Goal: Navigation & Orientation: Understand site structure

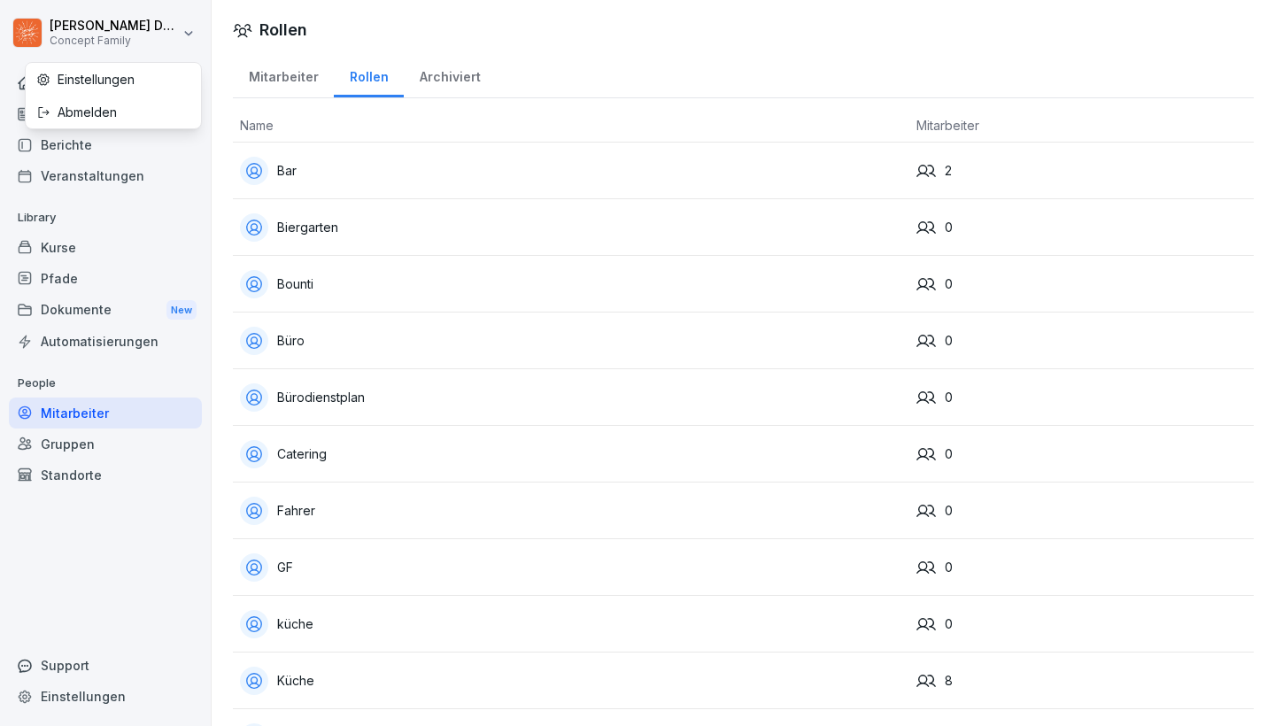
click at [74, 33] on html "[PERSON_NAME] Concept Family Home News Berichte Veranstaltungen Library Kurse P…" at bounding box center [637, 363] width 1275 height 726
click at [55, 20] on html "[PERSON_NAME] Concept Family Home News Berichte Veranstaltungen Library Kurse P…" at bounding box center [637, 363] width 1275 height 726
click at [53, 72] on div "Home" at bounding box center [105, 82] width 193 height 31
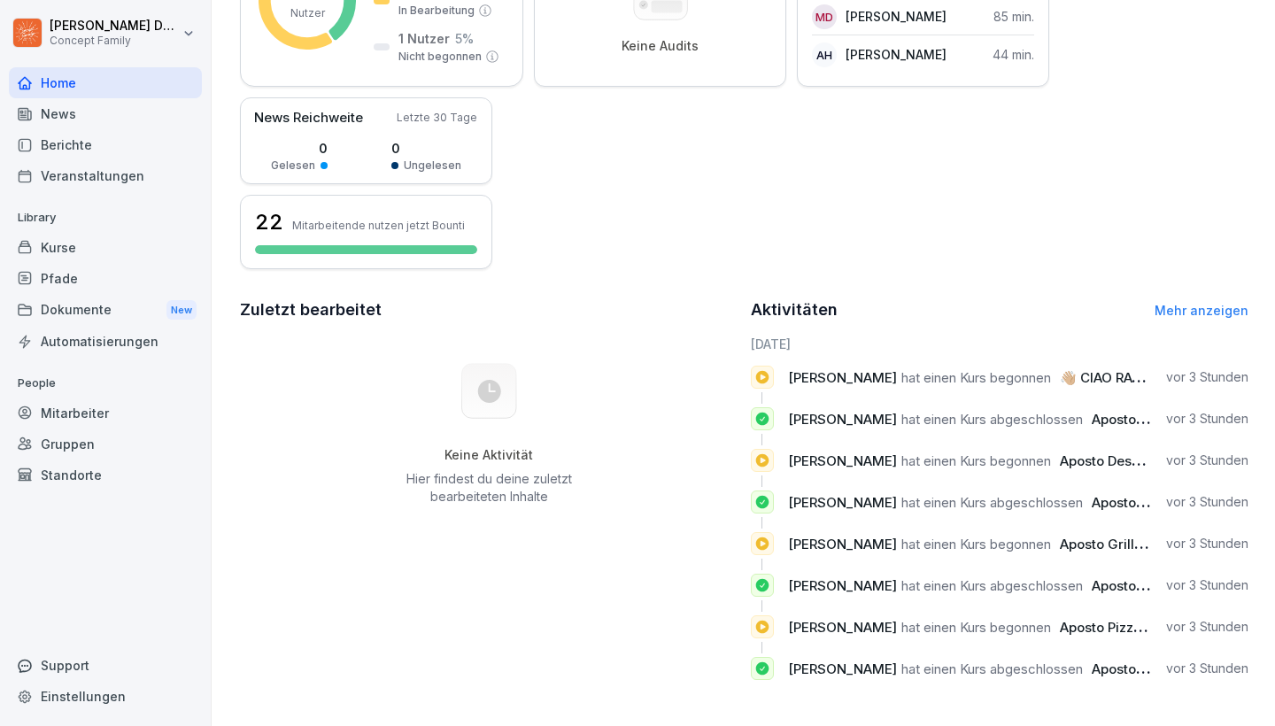
scroll to position [348, 0]
click at [1208, 312] on link "Mehr anzeigen" at bounding box center [1202, 310] width 94 height 15
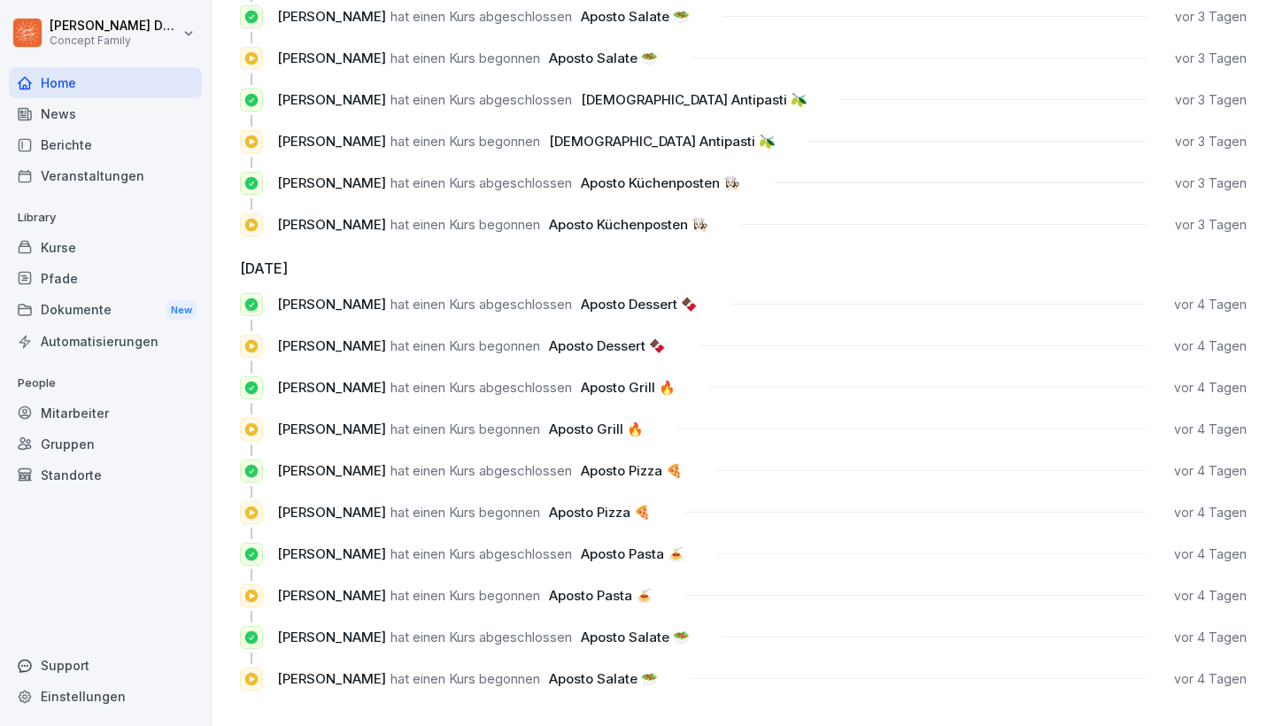
scroll to position [1586, 0]
click at [61, 145] on div "Berichte" at bounding box center [105, 144] width 193 height 31
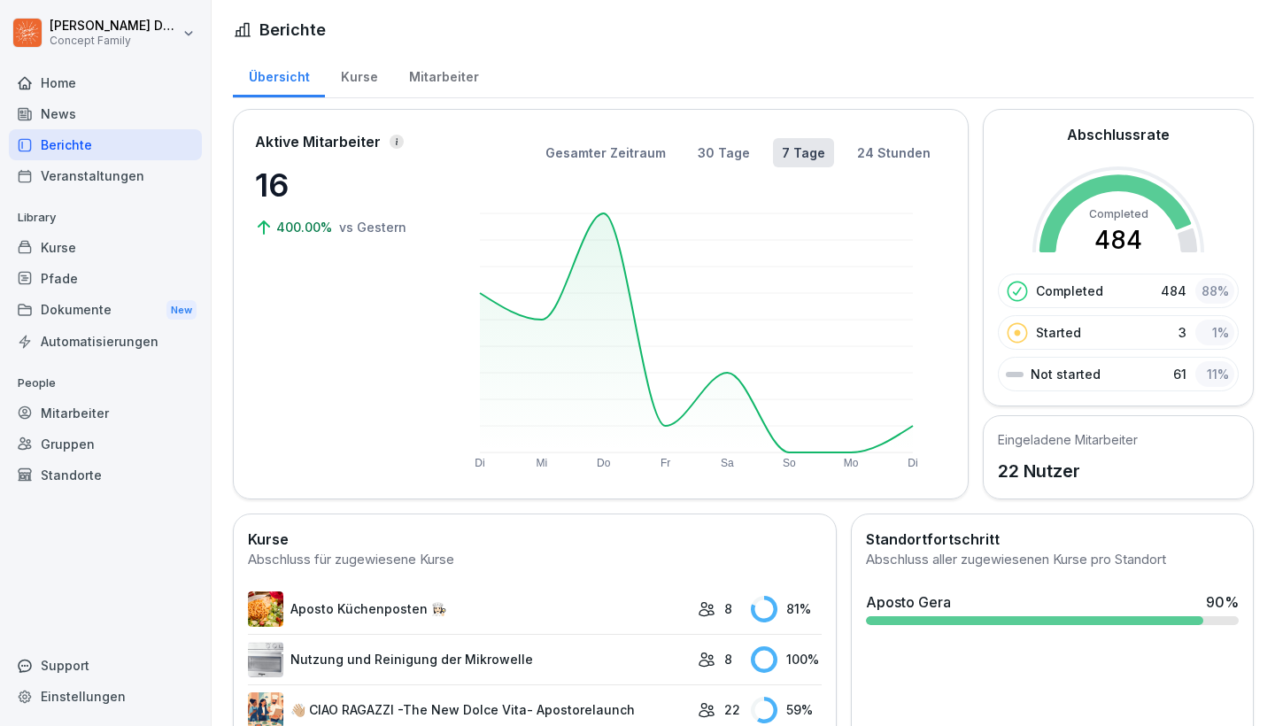
click at [115, 190] on div "Veranstaltungen" at bounding box center [105, 175] width 193 height 31
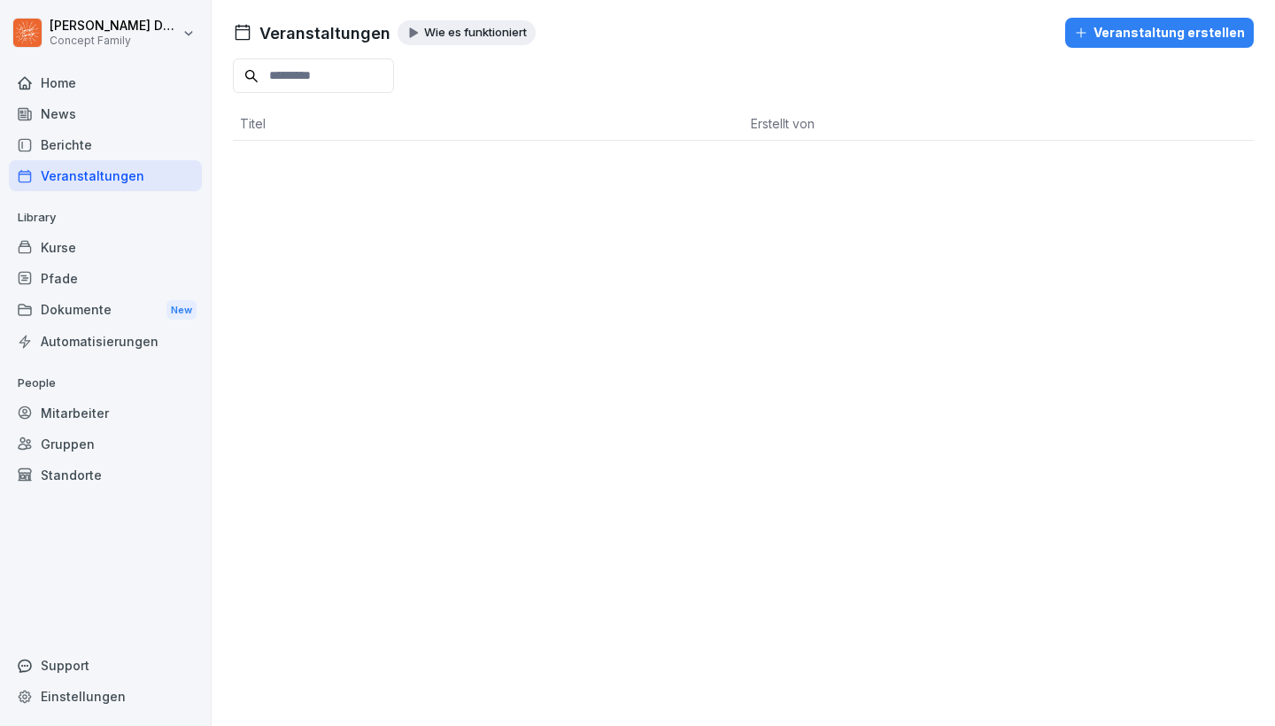
click at [103, 254] on div "Kurse" at bounding box center [105, 247] width 193 height 31
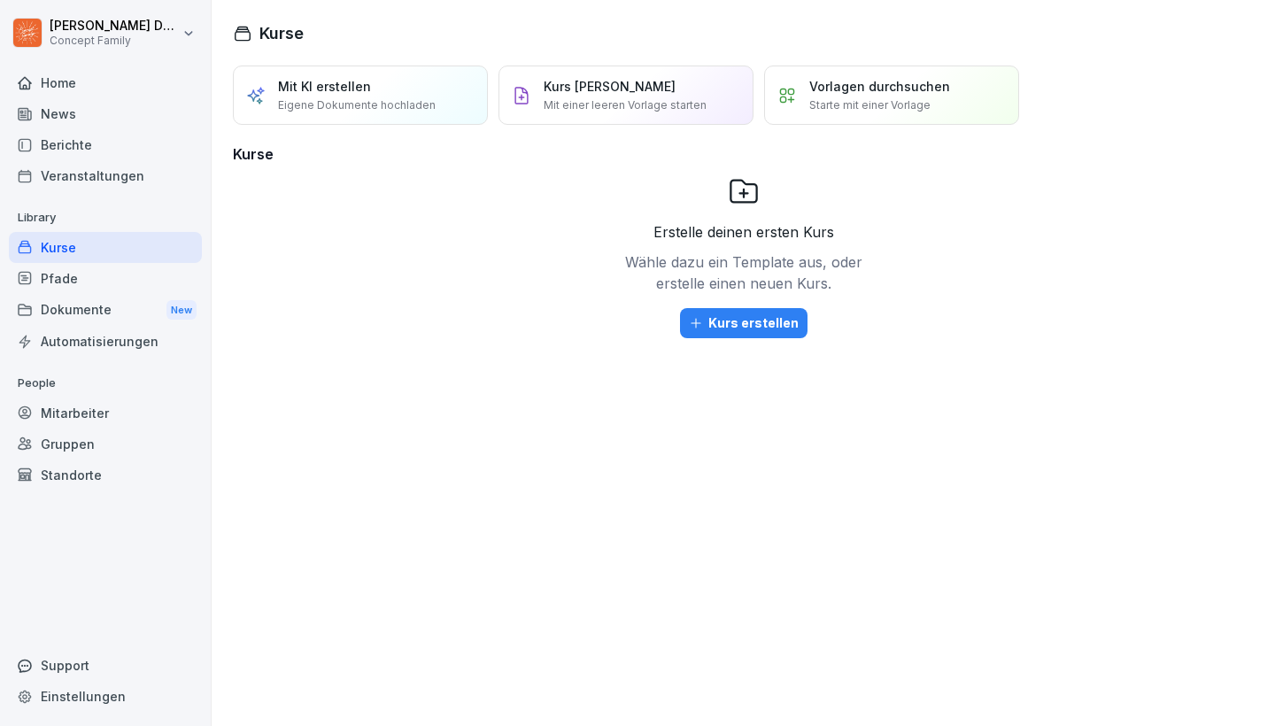
click at [107, 283] on div "Pfade" at bounding box center [105, 278] width 193 height 31
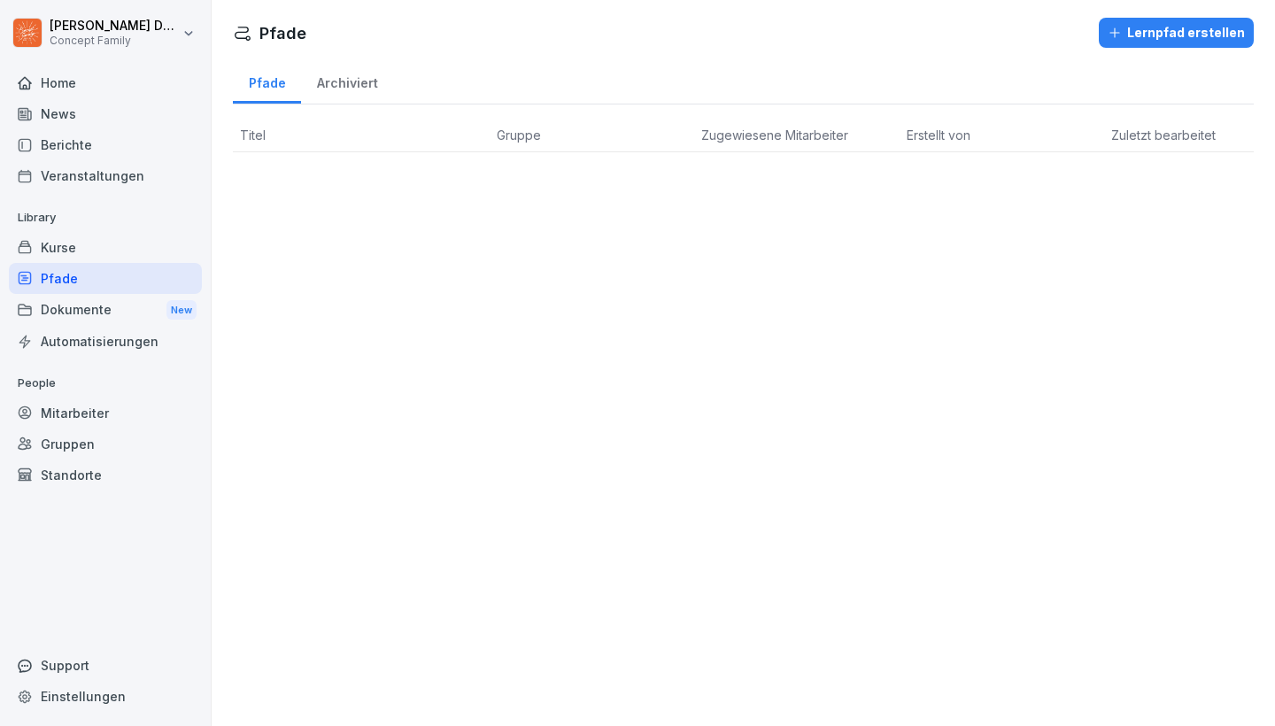
click at [136, 299] on div "Dokumente New" at bounding box center [105, 310] width 193 height 33
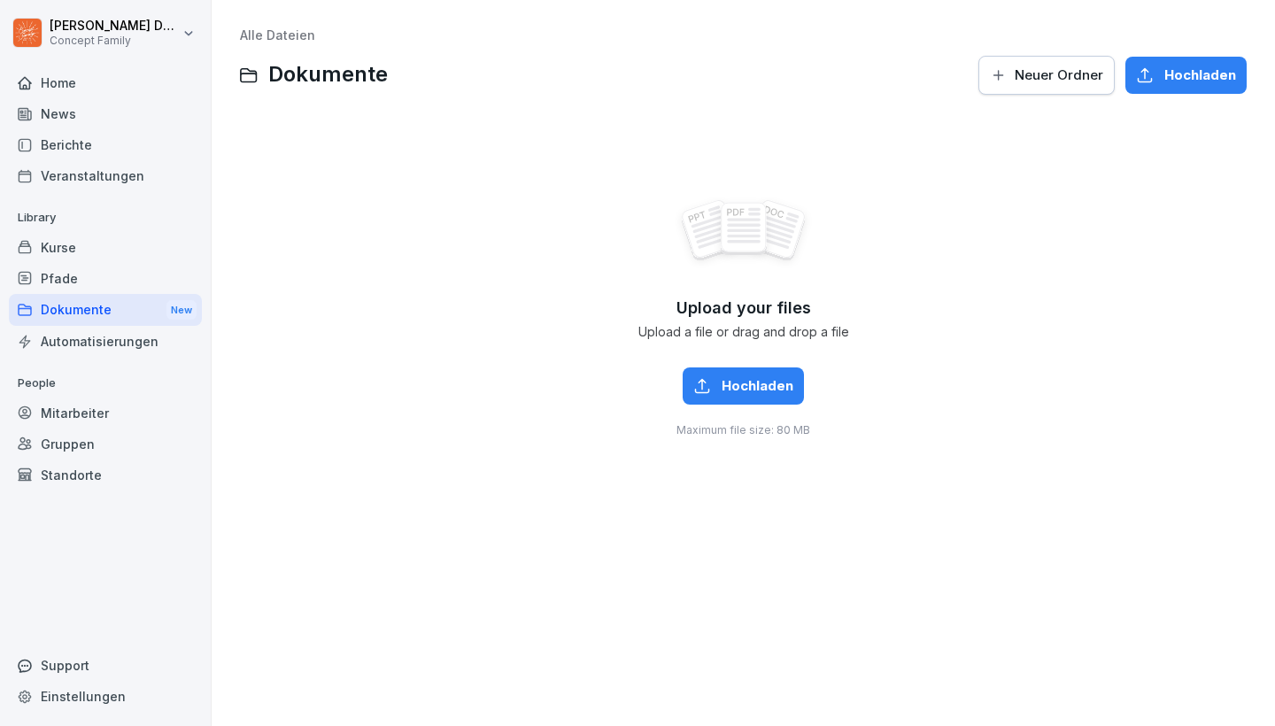
click at [144, 338] on div "Automatisierungen" at bounding box center [105, 341] width 193 height 31
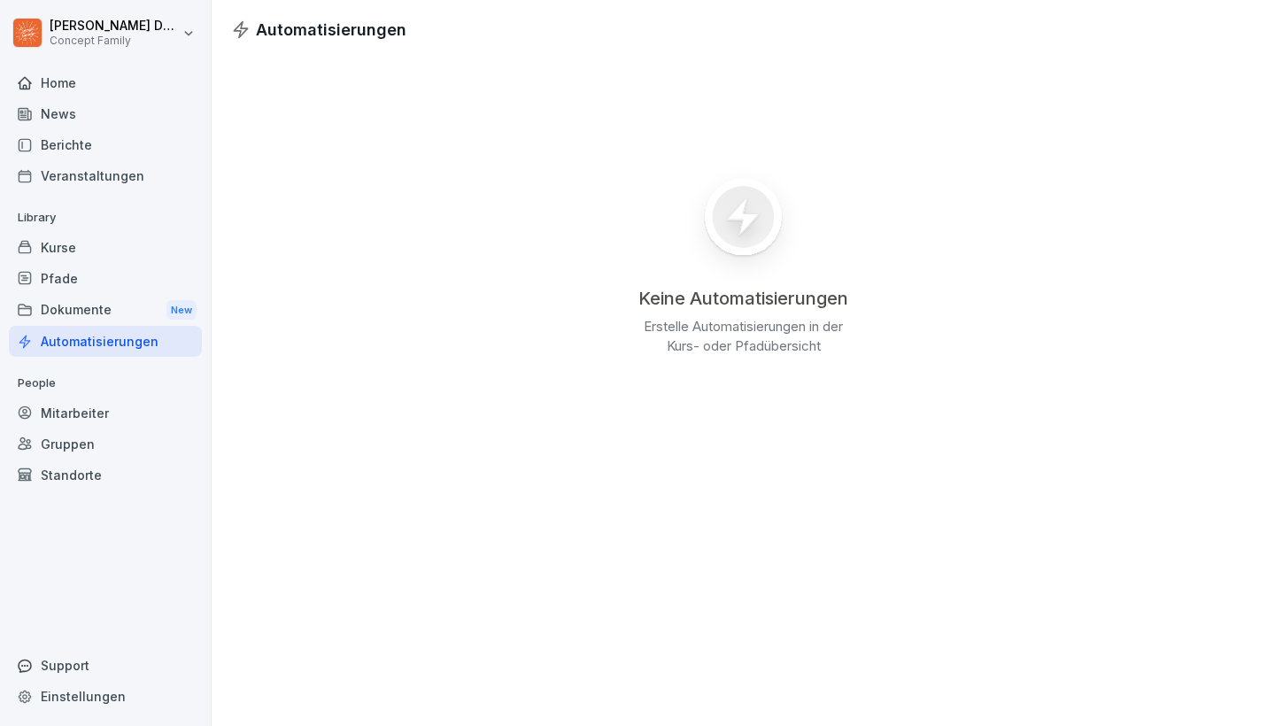
click at [114, 398] on div "Mitarbeiter" at bounding box center [105, 413] width 193 height 31
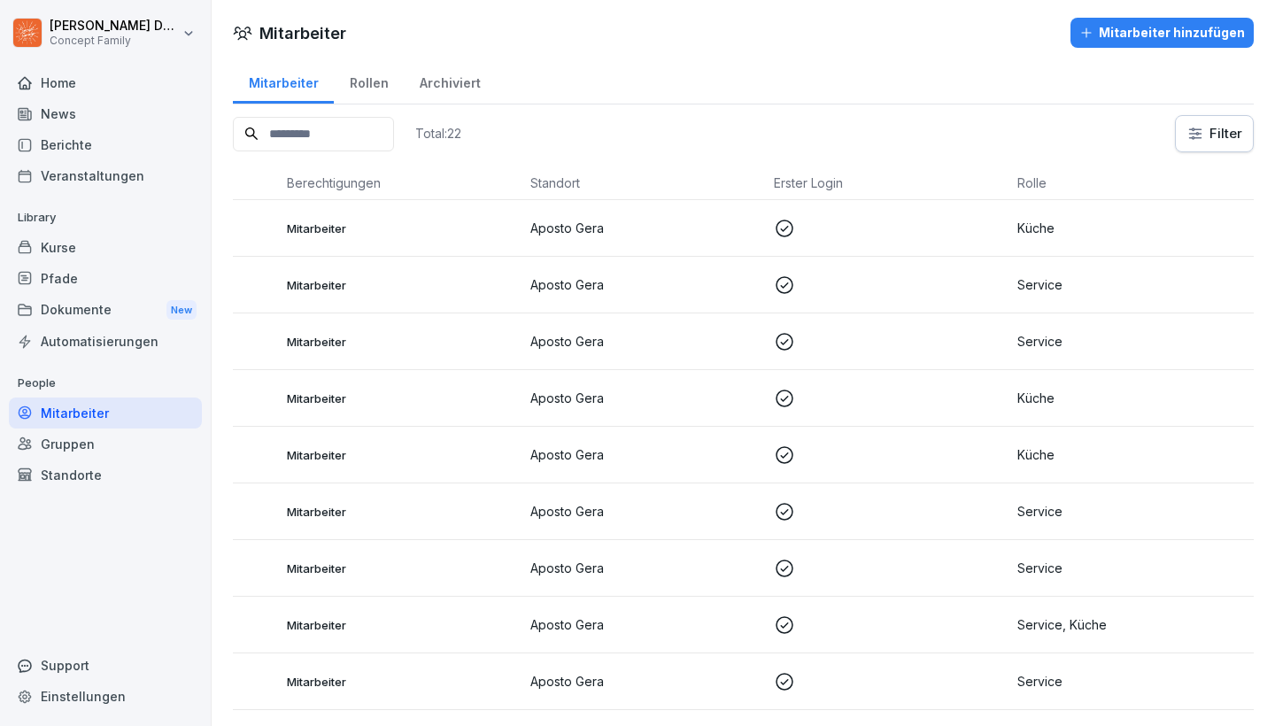
click at [371, 74] on div "Rollen" at bounding box center [369, 80] width 70 height 45
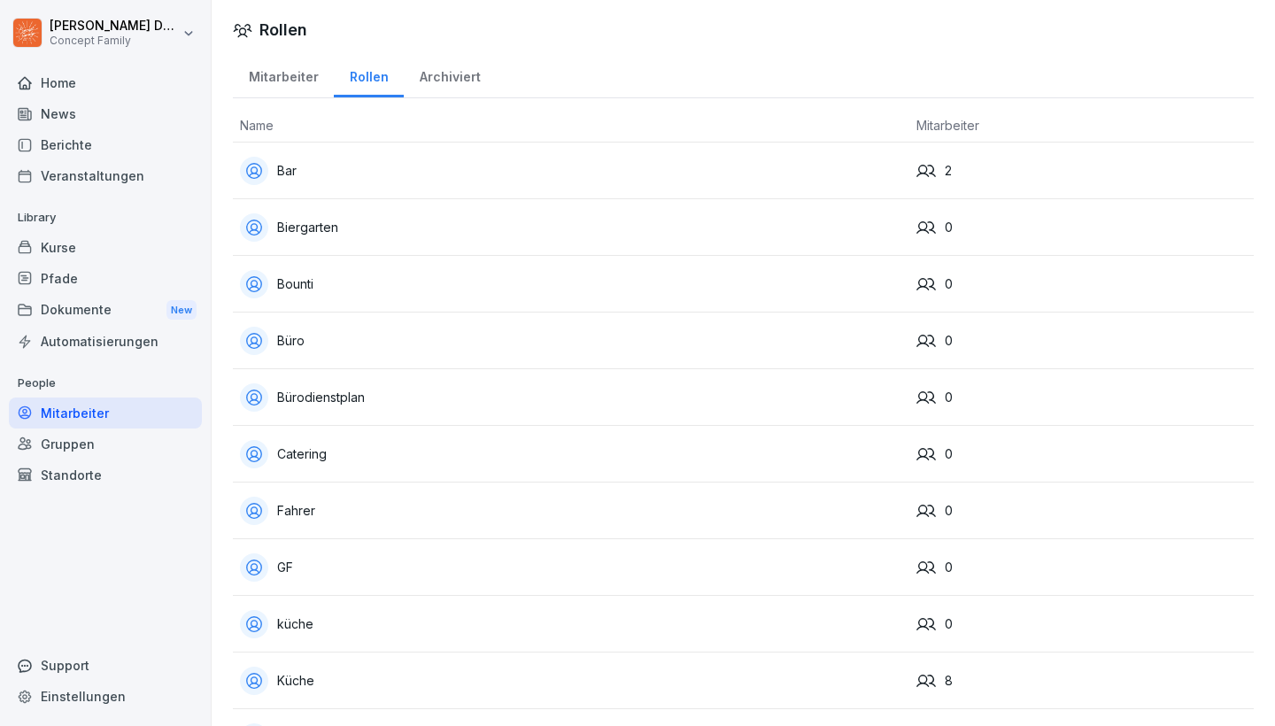
click at [285, 79] on div "Mitarbeiter" at bounding box center [283, 74] width 101 height 45
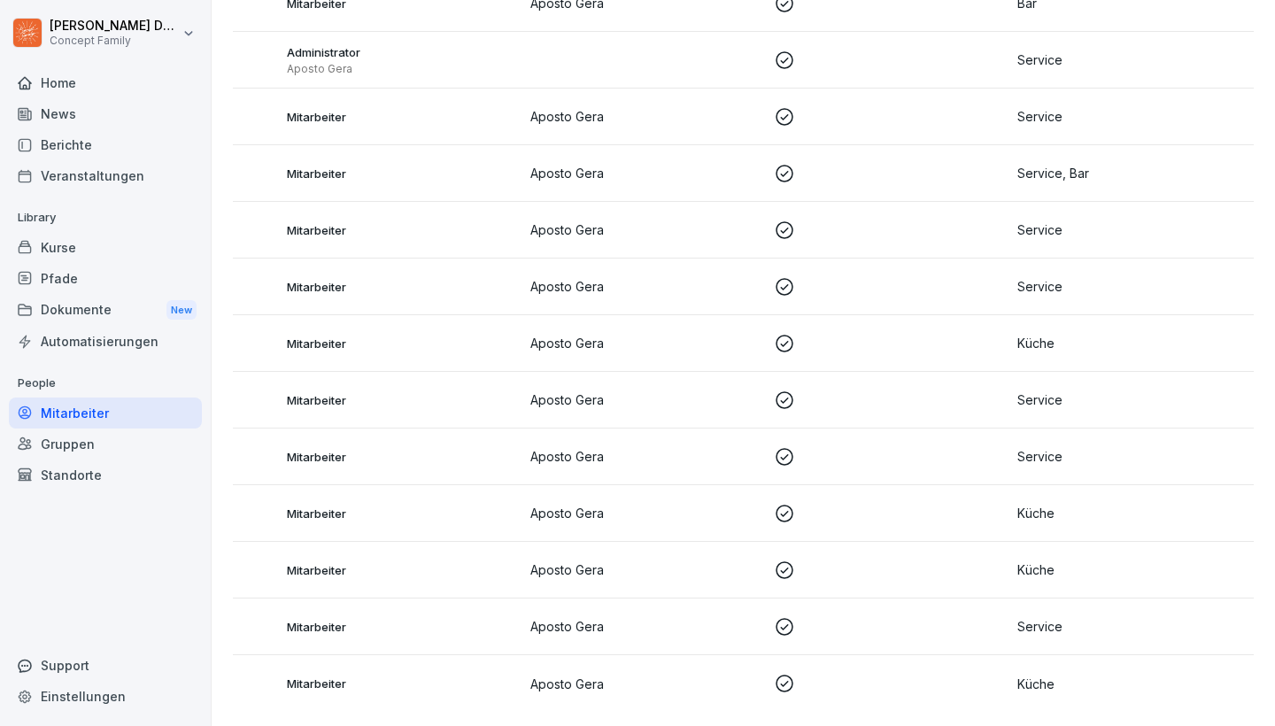
scroll to position [0, 197]
